Goal: Find specific page/section: Find specific page/section

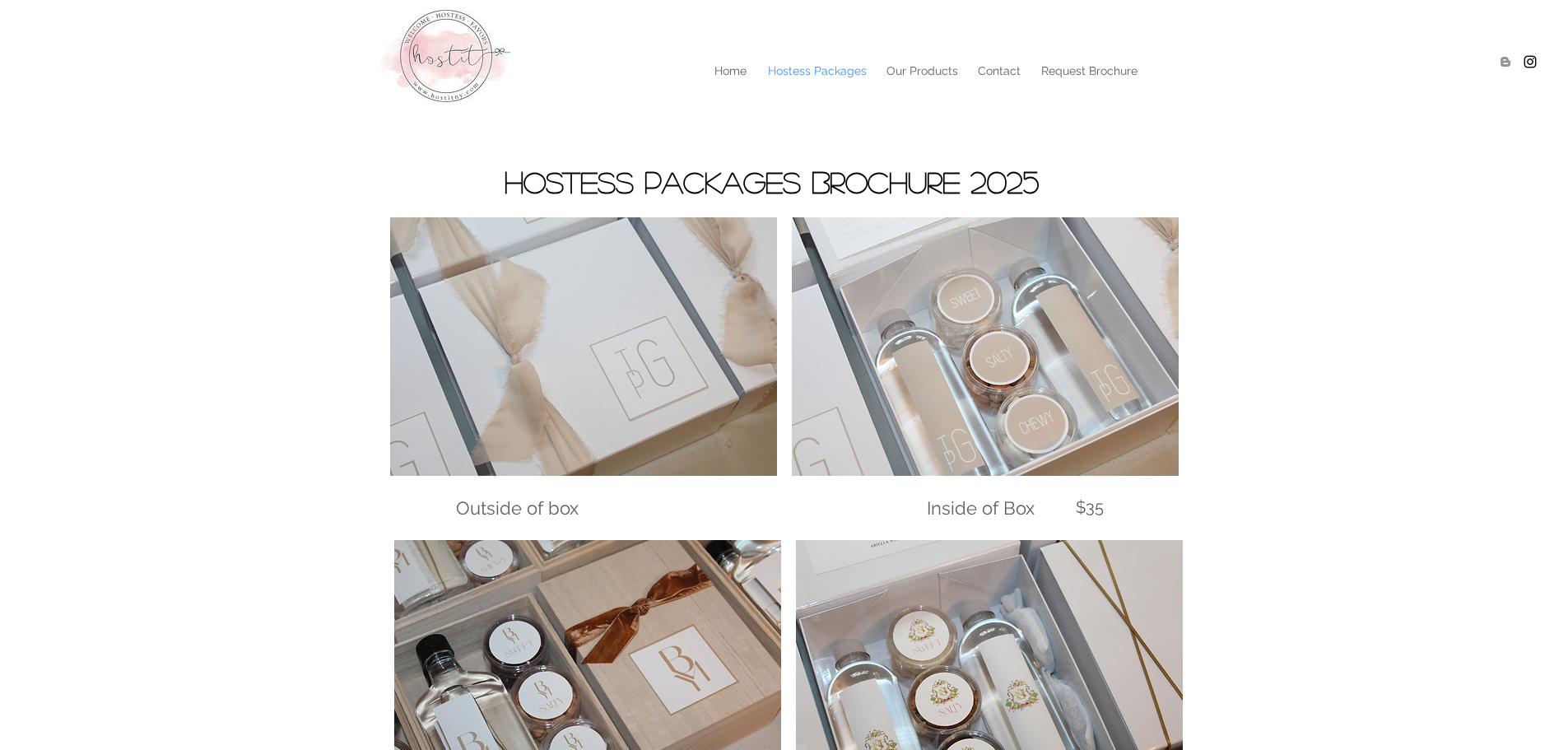
click at [806, 68] on p "Hostess Packages" at bounding box center [817, 71] width 115 height 25
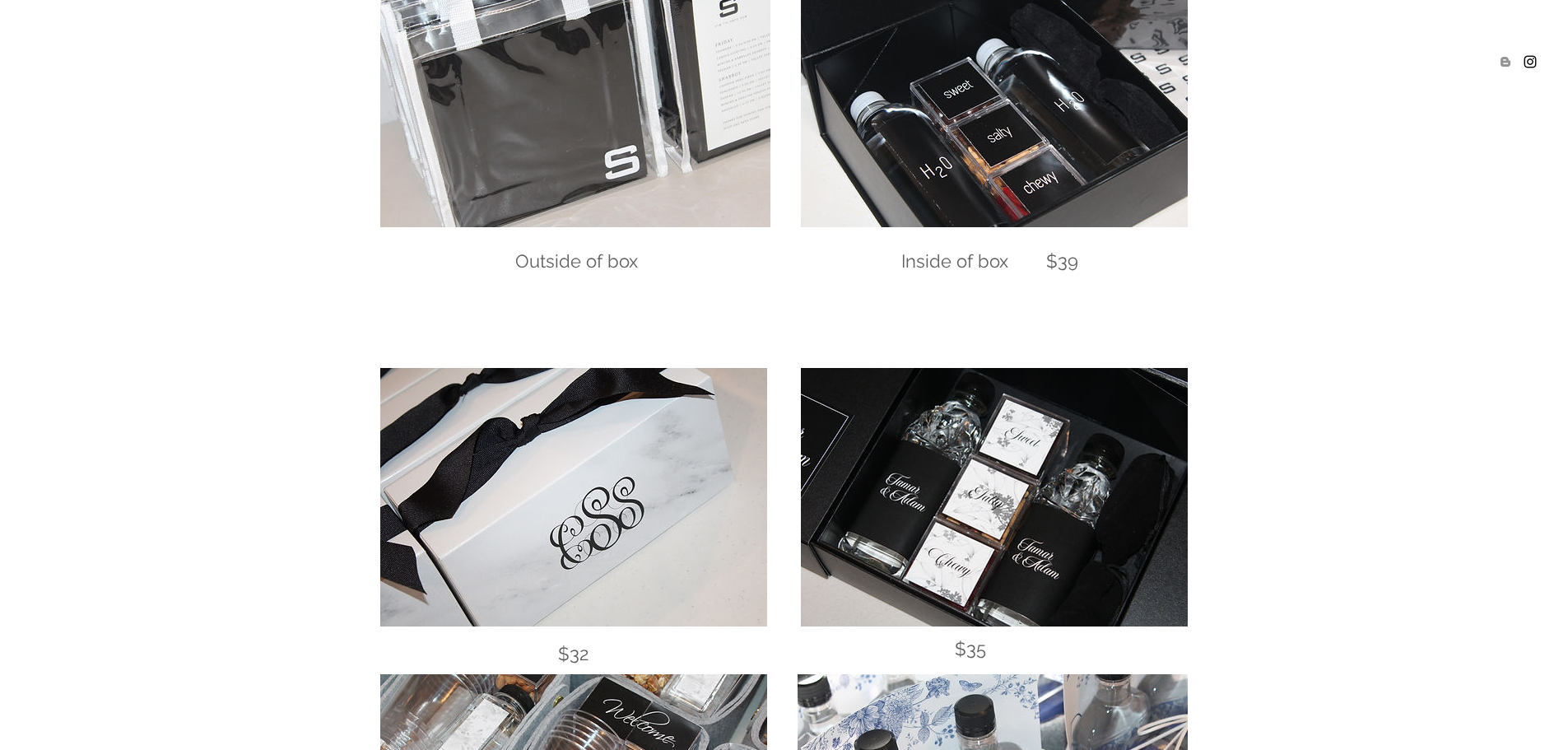
scroll to position [5513, 0]
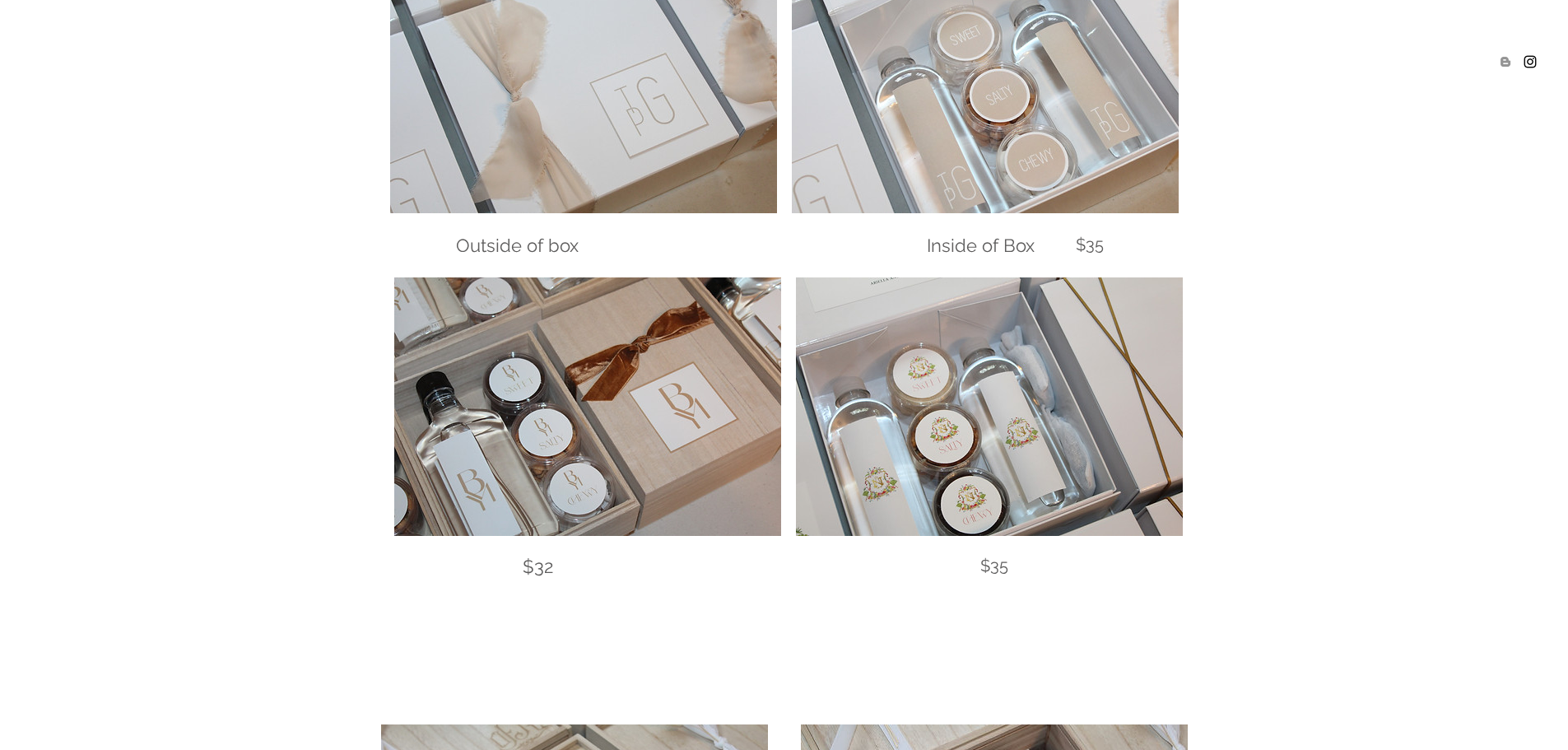
scroll to position [0, 0]
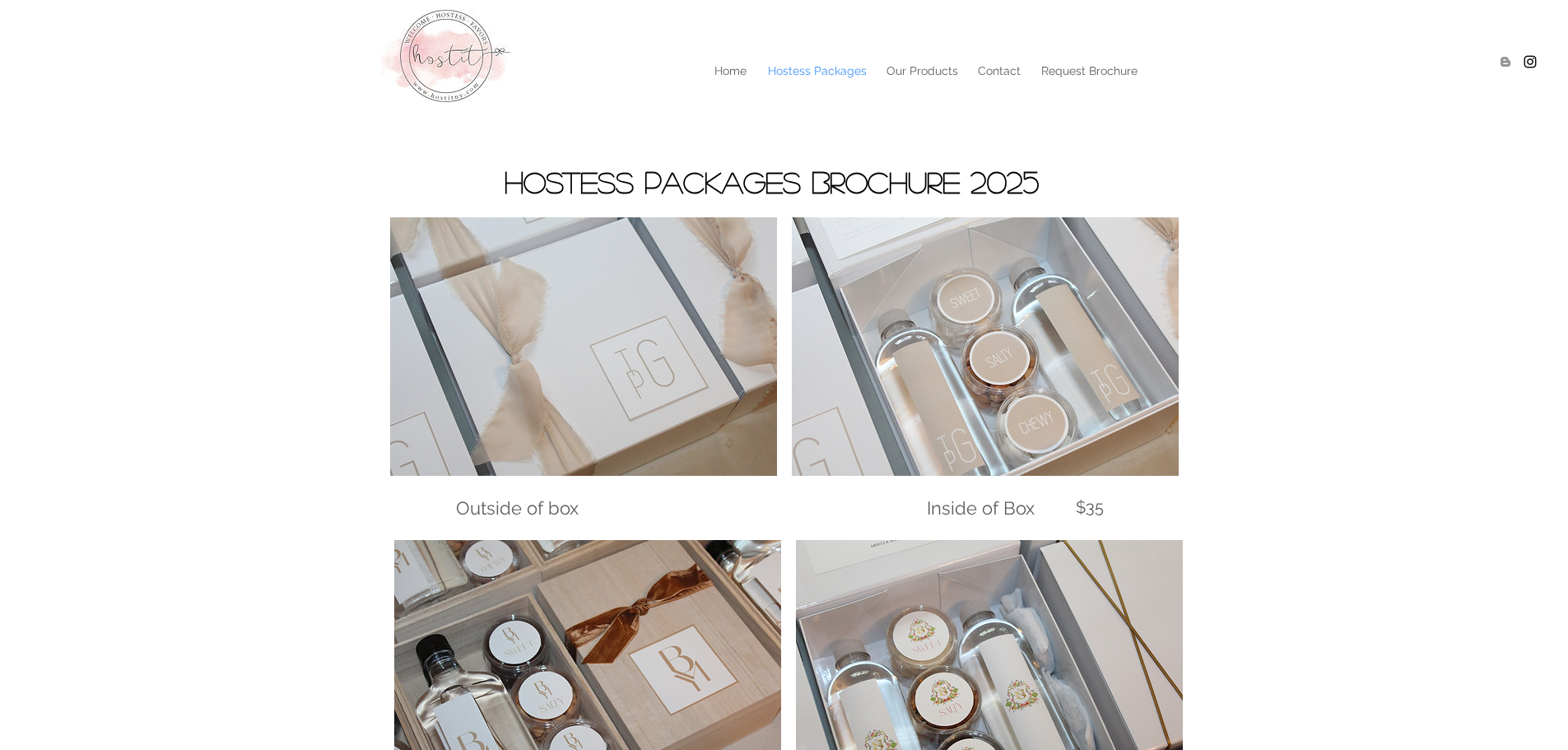
click at [811, 77] on p "Hostess Packages" at bounding box center [817, 71] width 115 height 25
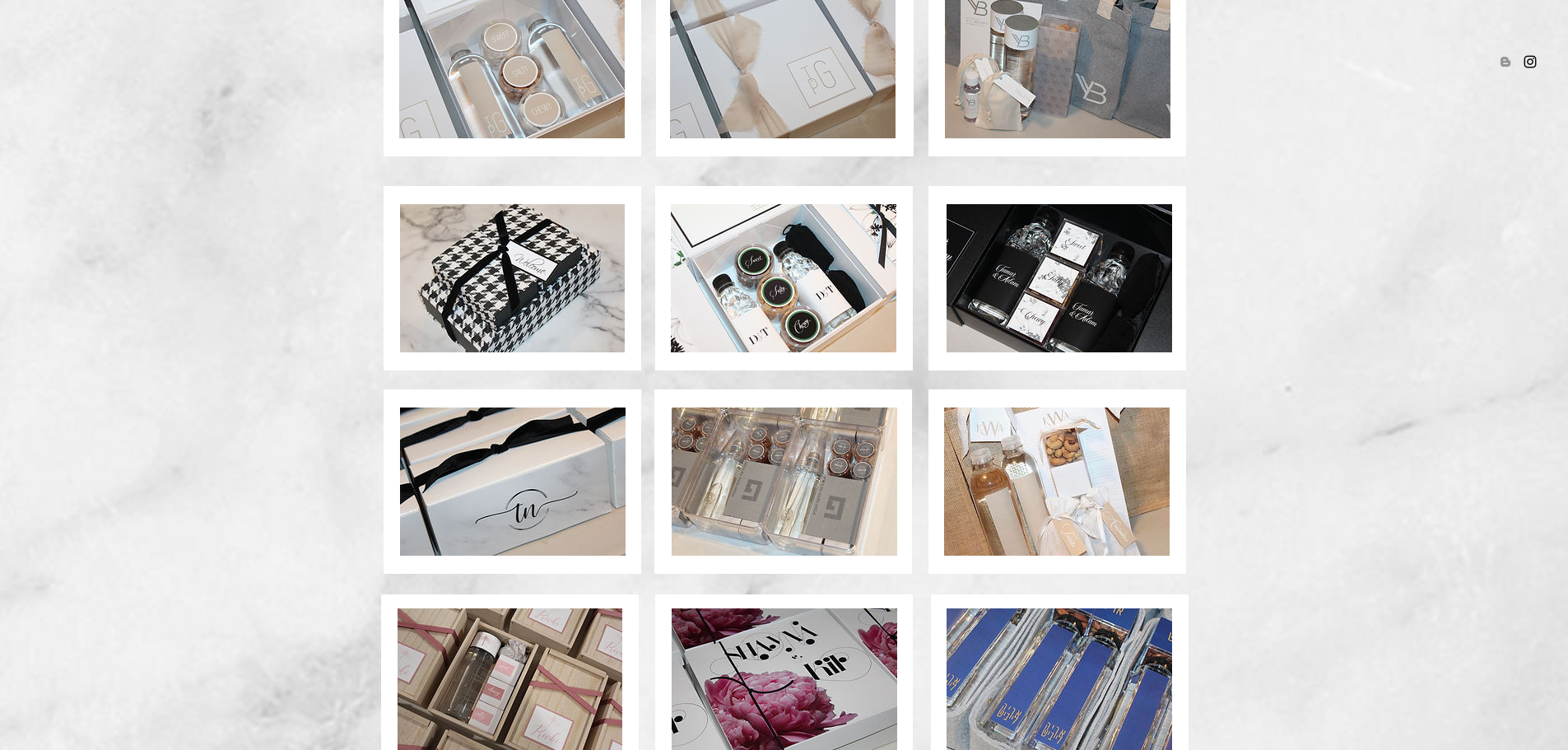
scroll to position [1063, 0]
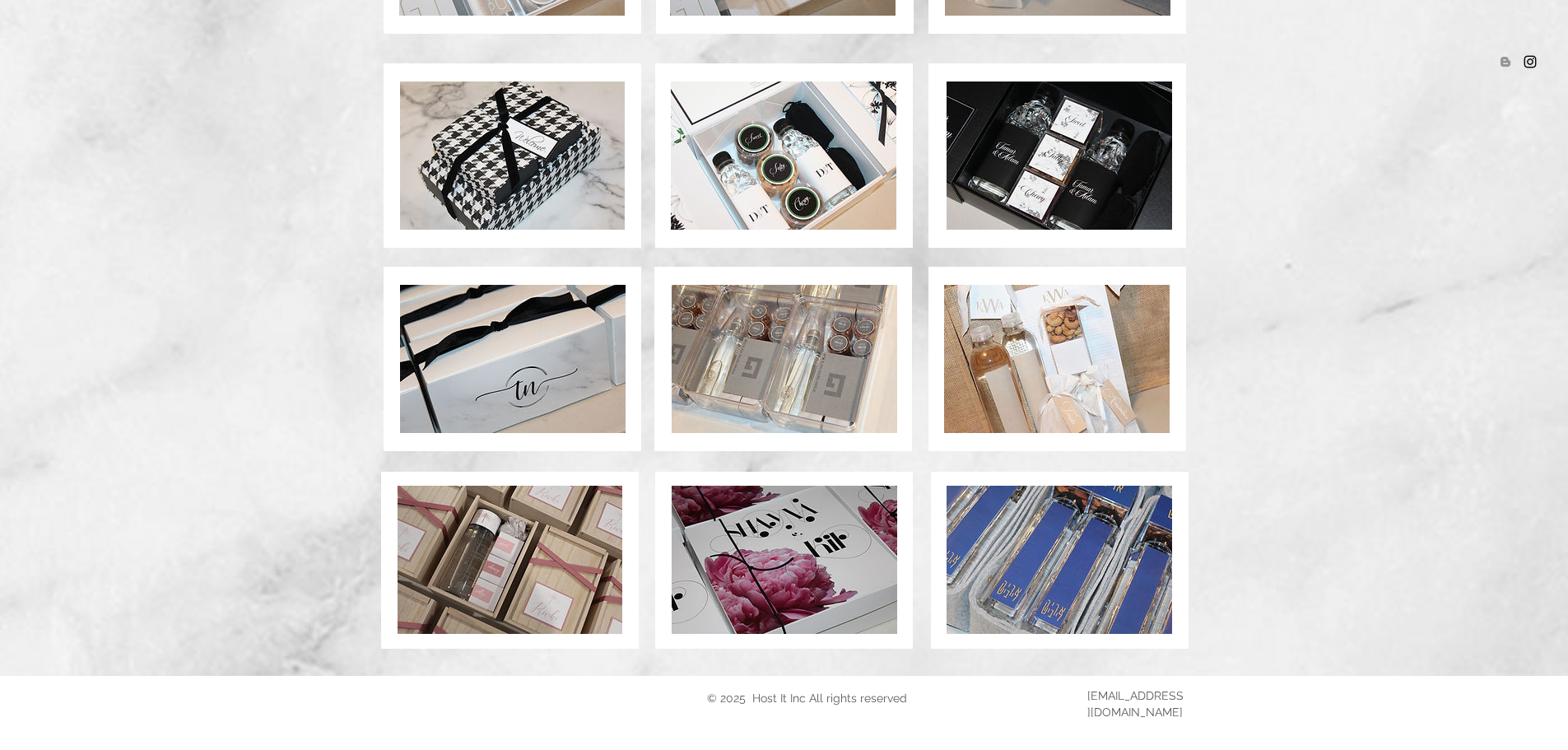
click at [740, 568] on img at bounding box center [784, 560] width 225 height 149
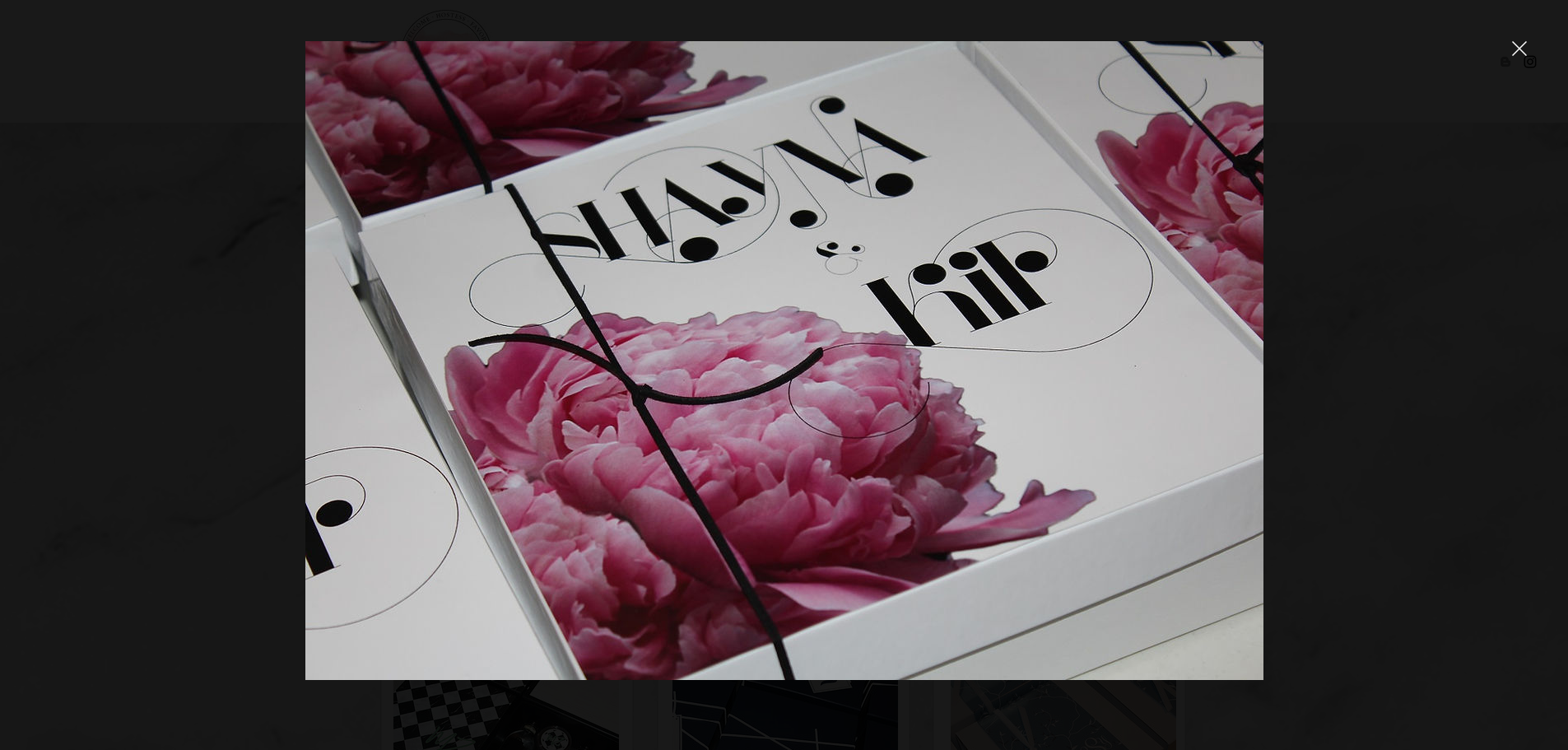
click at [112, 449] on div at bounding box center [784, 375] width 1568 height 750
